Goal: Task Accomplishment & Management: Complete application form

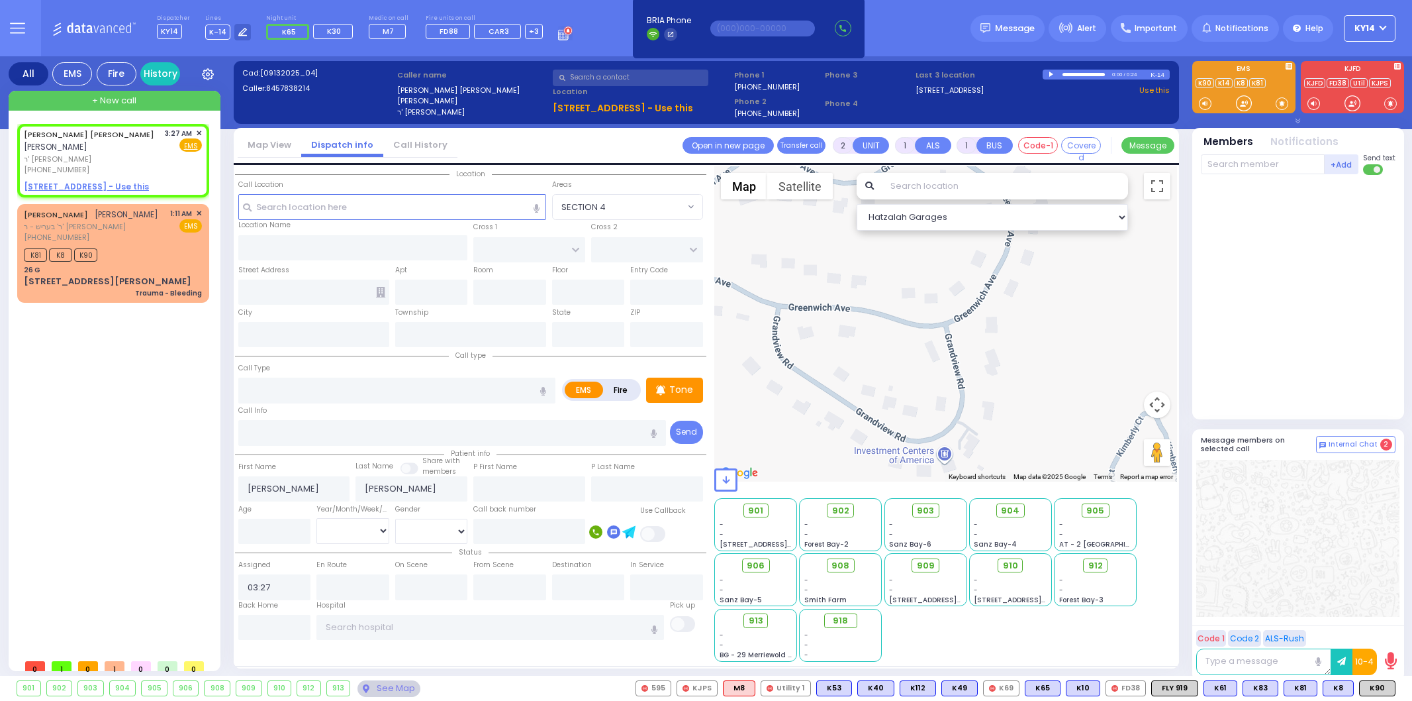
select select
click at [89, 182] on u "[STREET_ADDRESS] - Use this" at bounding box center [86, 186] width 125 height 11
select select
radio input "true"
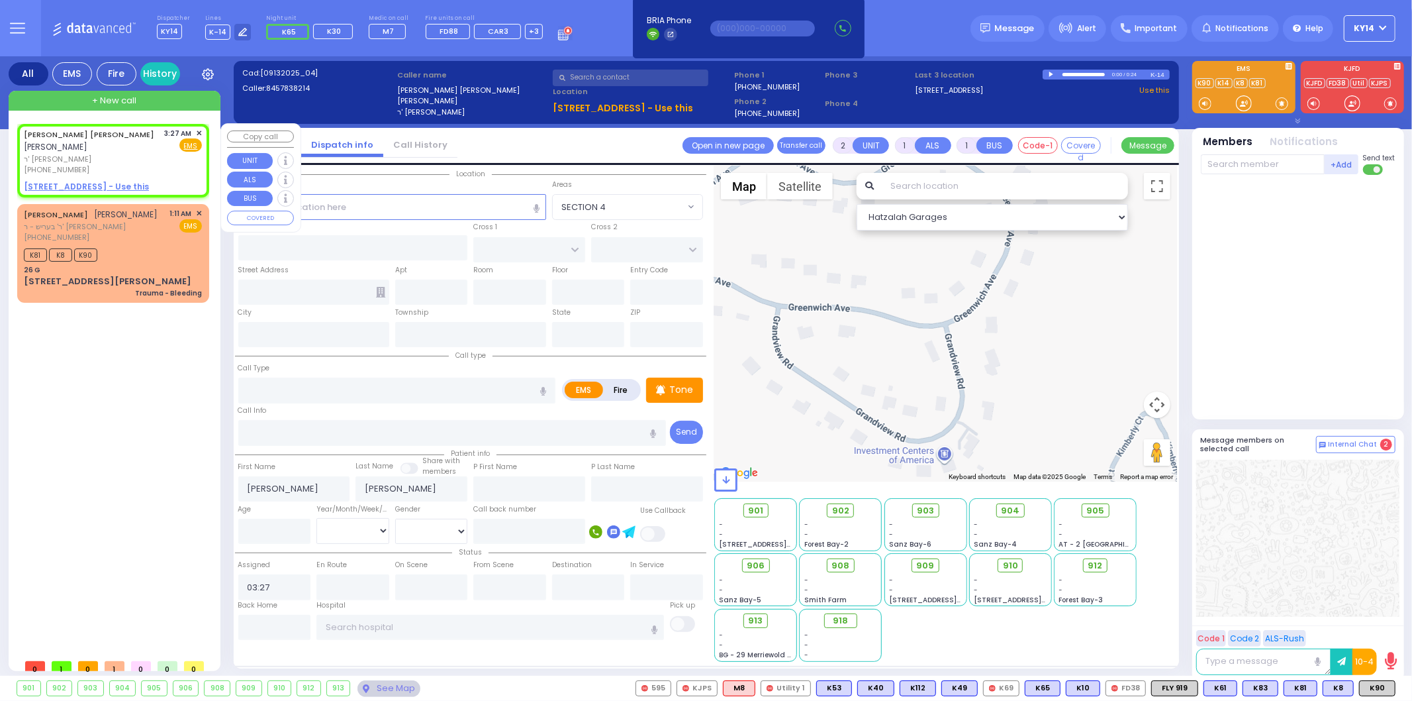
select select
select select "Hatzalah Garages"
select select
radio input "true"
select select
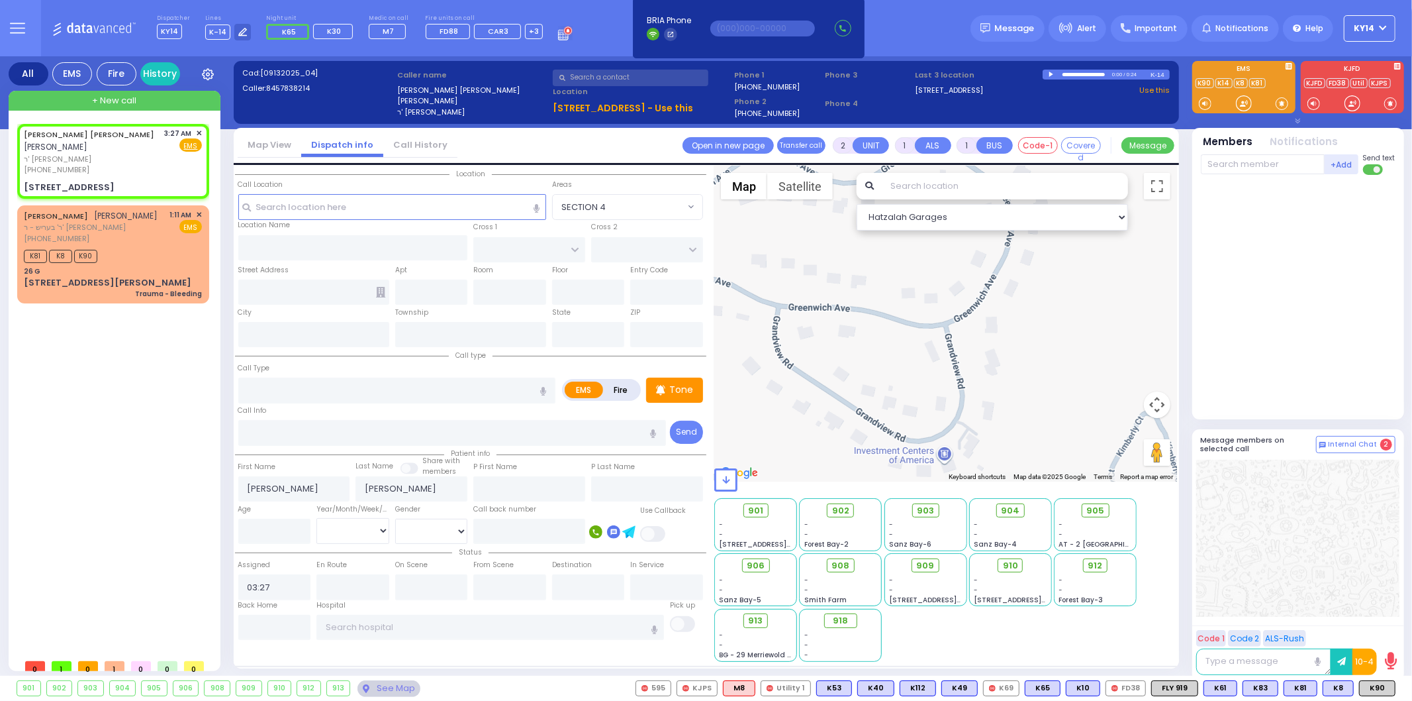
type input "[PERSON_NAME] BLVD"
type input "SCHUNNEMUNK RD"
type input "[STREET_ADDRESS]"
type input "302"
type input "[PERSON_NAME]"
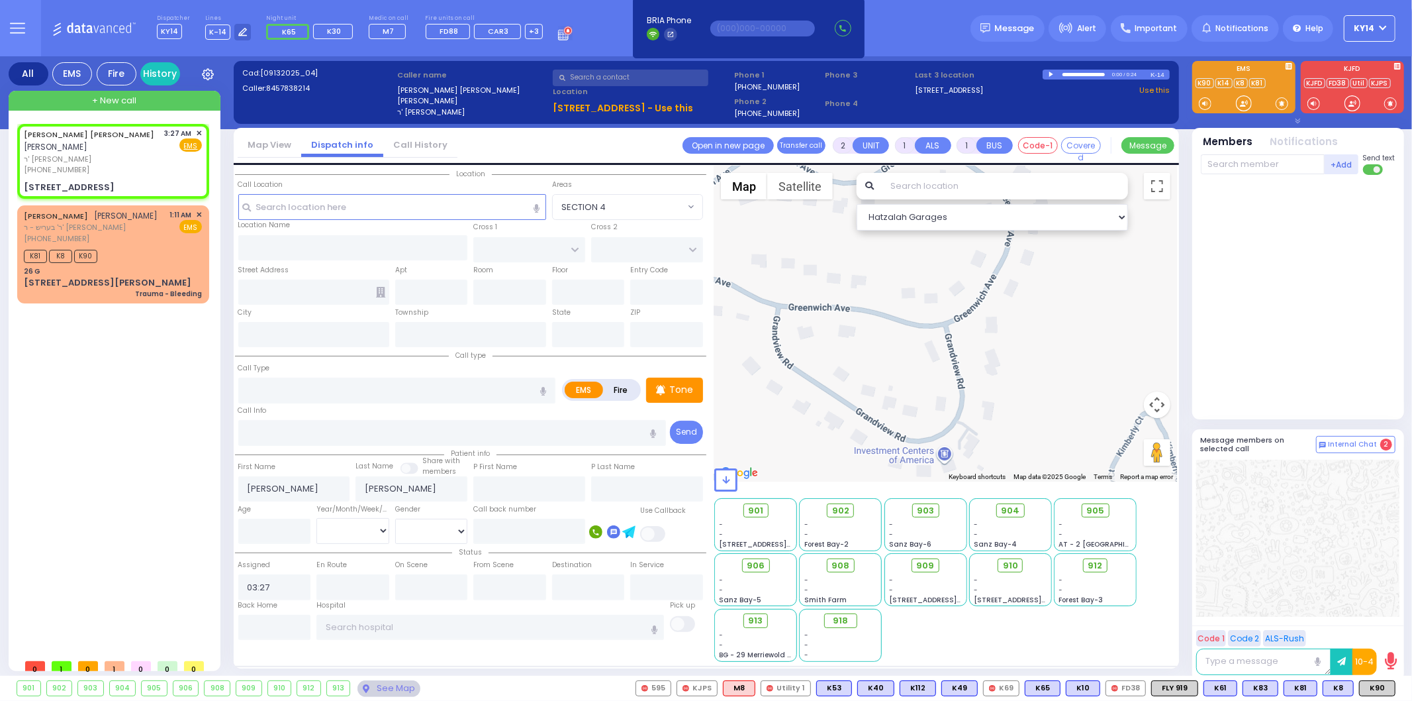
type input "[US_STATE]"
type input "10950"
select select "Hatzalah Garages"
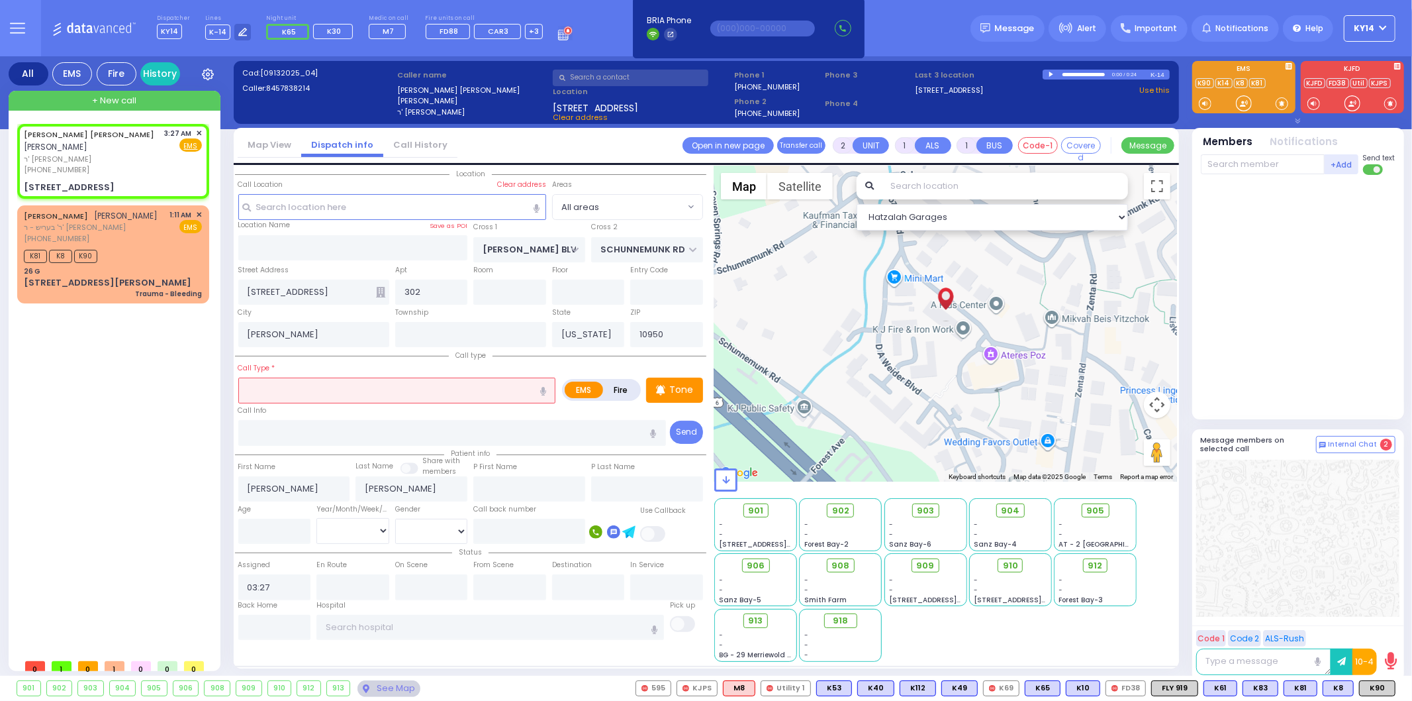
click at [442, 383] on input "text" at bounding box center [397, 389] width 318 height 25
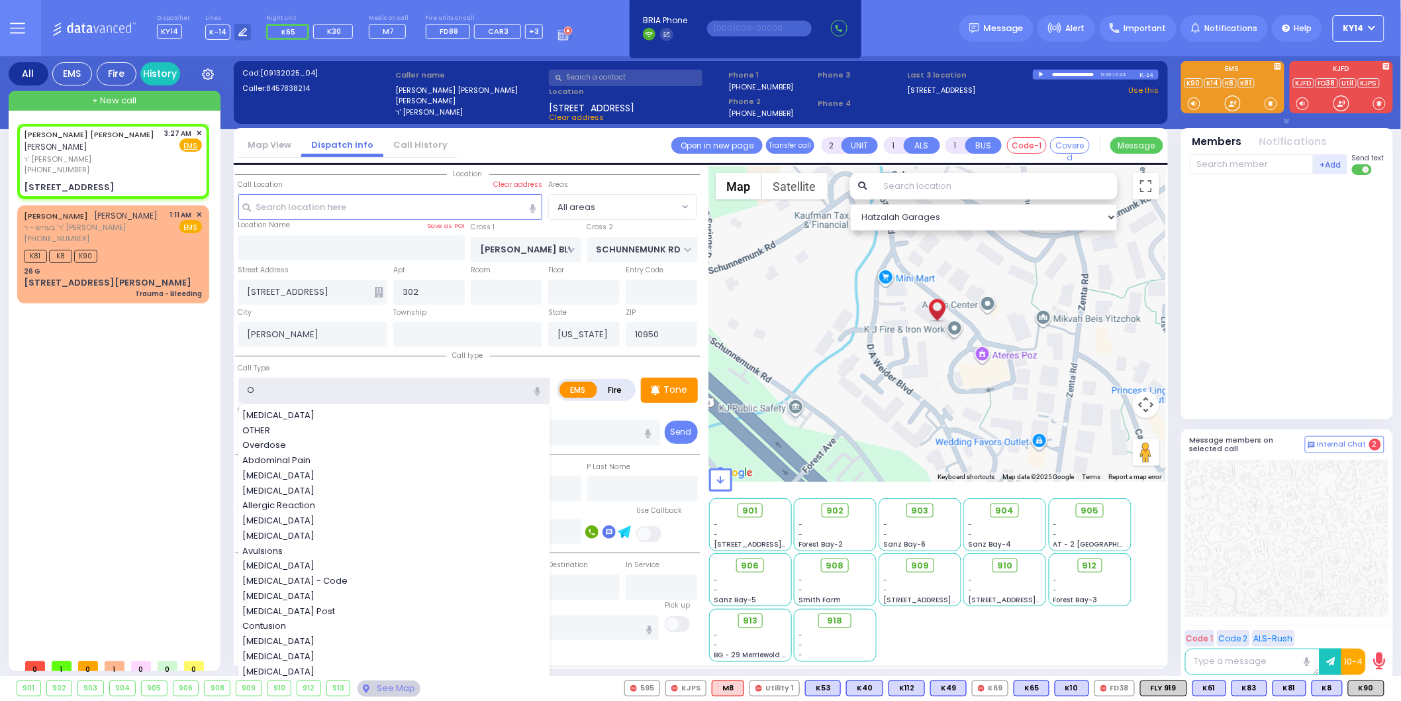
type input "OB"
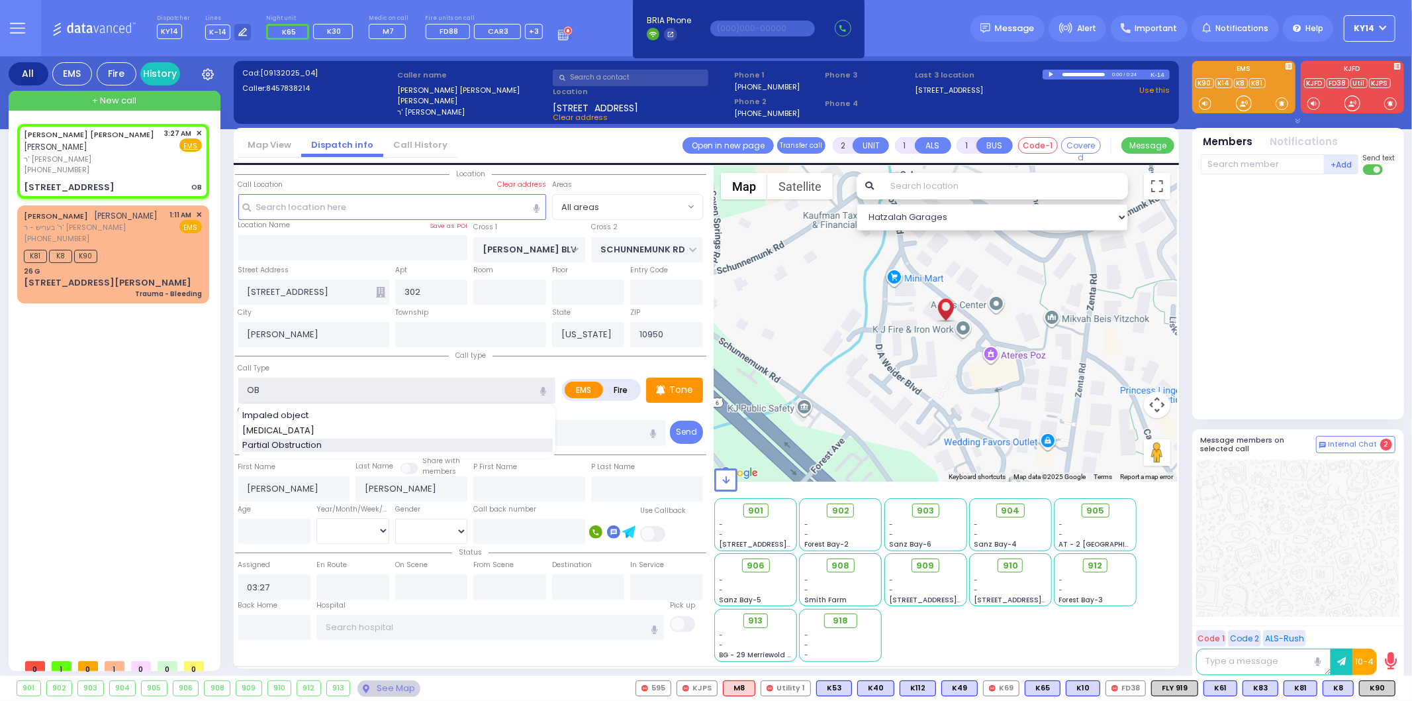
select select
radio input "true"
select select
select select "Hatzalah Garages"
type input "OB"
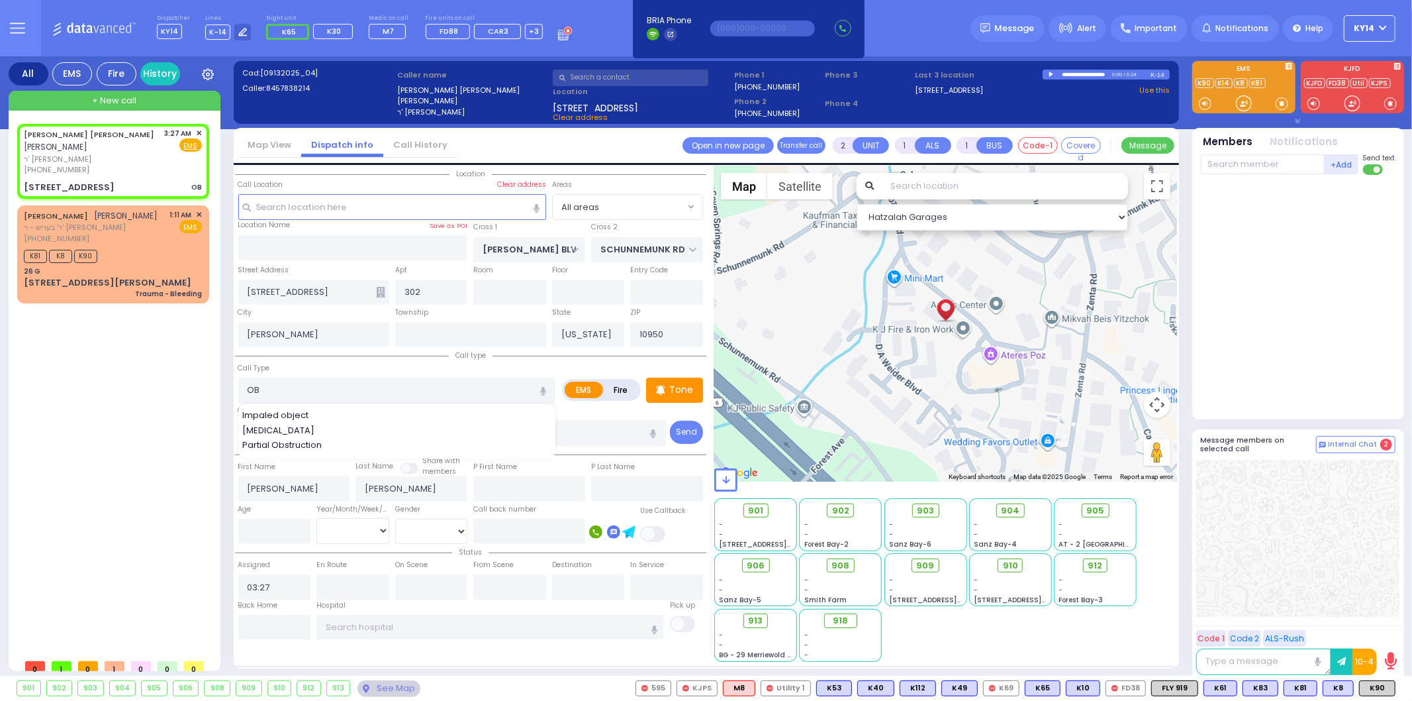
click at [26, 449] on div "[PERSON_NAME] [PERSON_NAME] [PERSON_NAME] ר' [PERSON_NAME] [PHONE_NUMBER] 3:27 …" at bounding box center [115, 388] width 197 height 528
select select
radio input "true"
select select
select select "Hatzalah Garages"
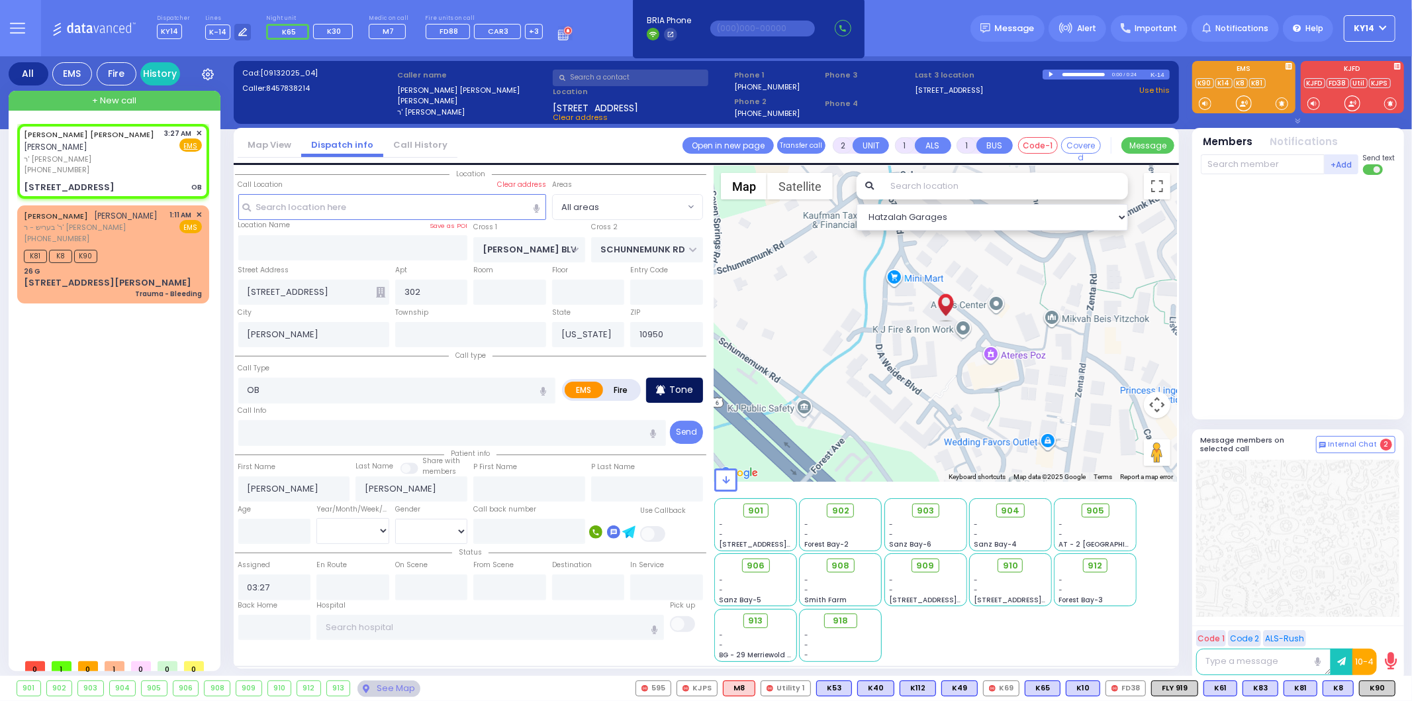
click at [669, 382] on div "Tone" at bounding box center [674, 389] width 57 height 25
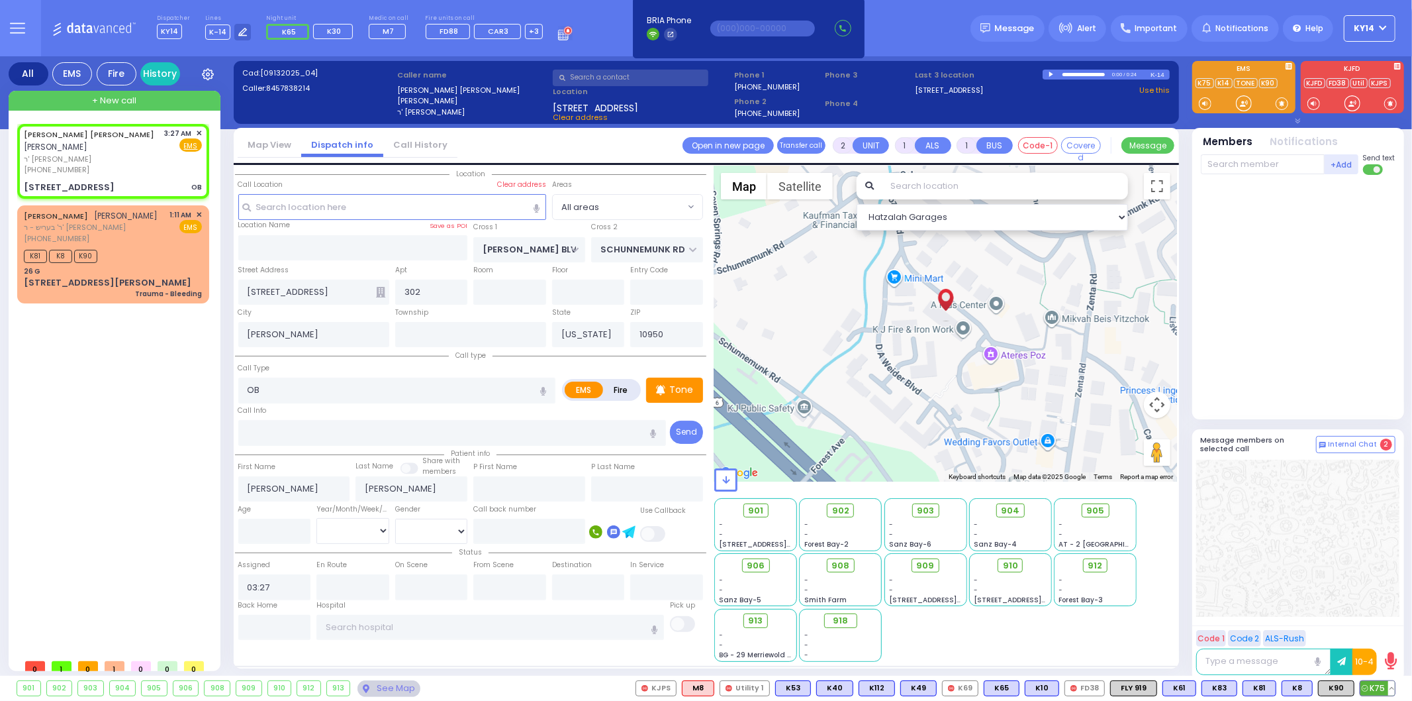
click at [1381, 685] on span "K75" at bounding box center [1378, 688] width 34 height 15
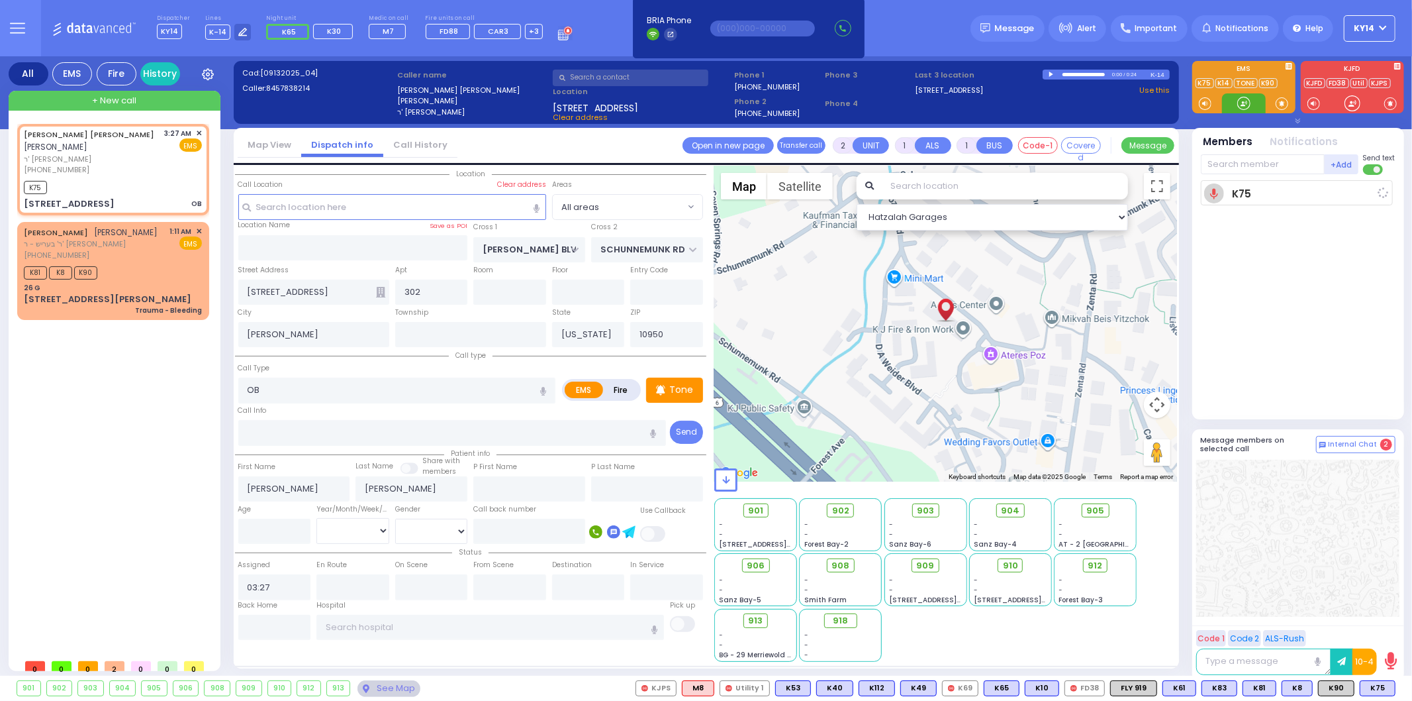
select select
radio input "true"
select select
type input "03:29"
select select "Hatzalah Garages"
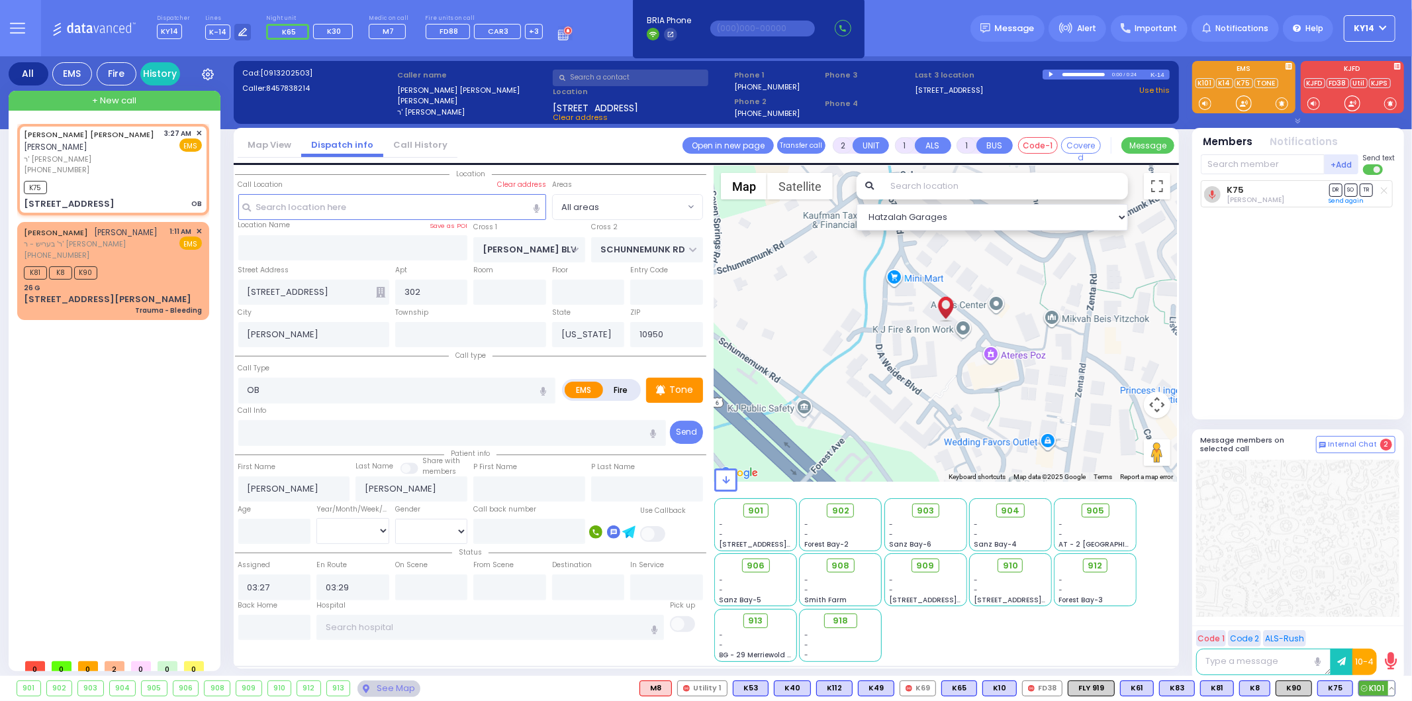
click at [1379, 683] on span "K101" at bounding box center [1377, 688] width 36 height 15
select select
radio input "true"
select select
select select "Hatzalah Garages"
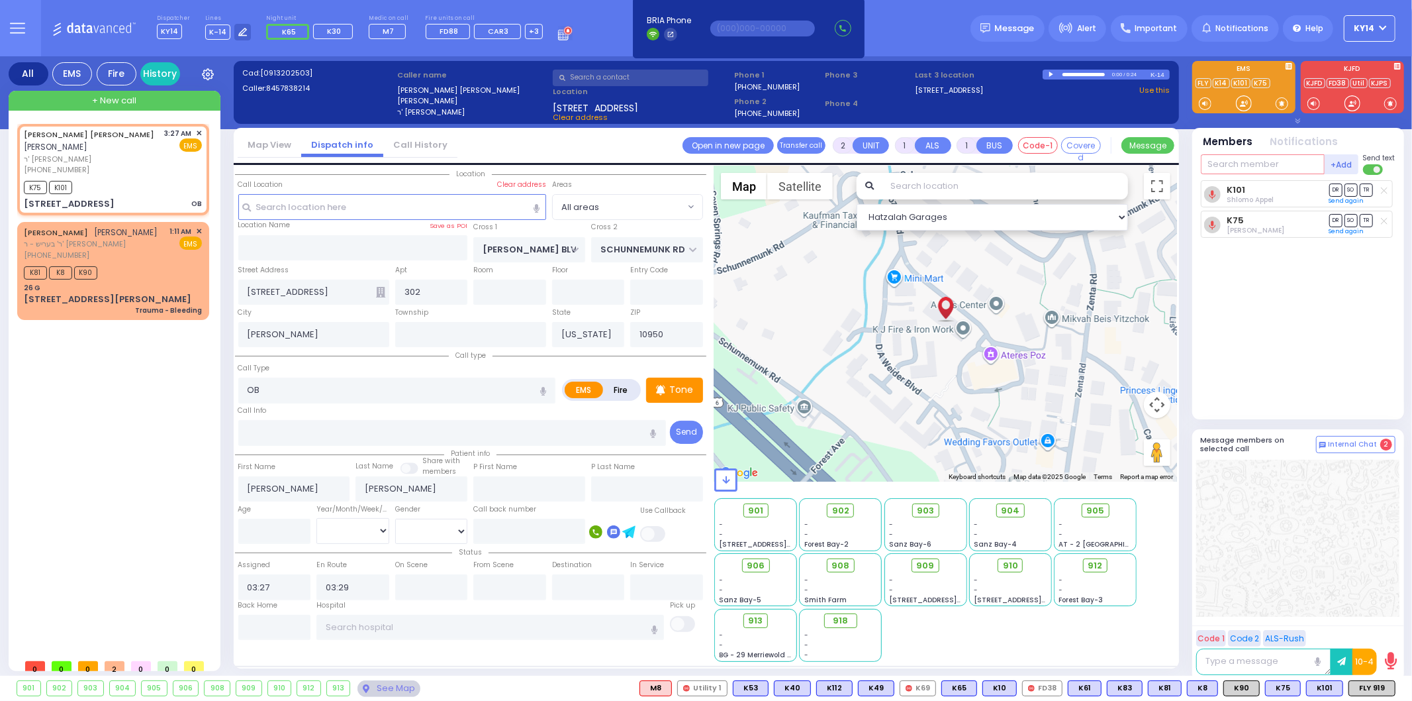
click at [1252, 168] on input "text" at bounding box center [1263, 164] width 124 height 20
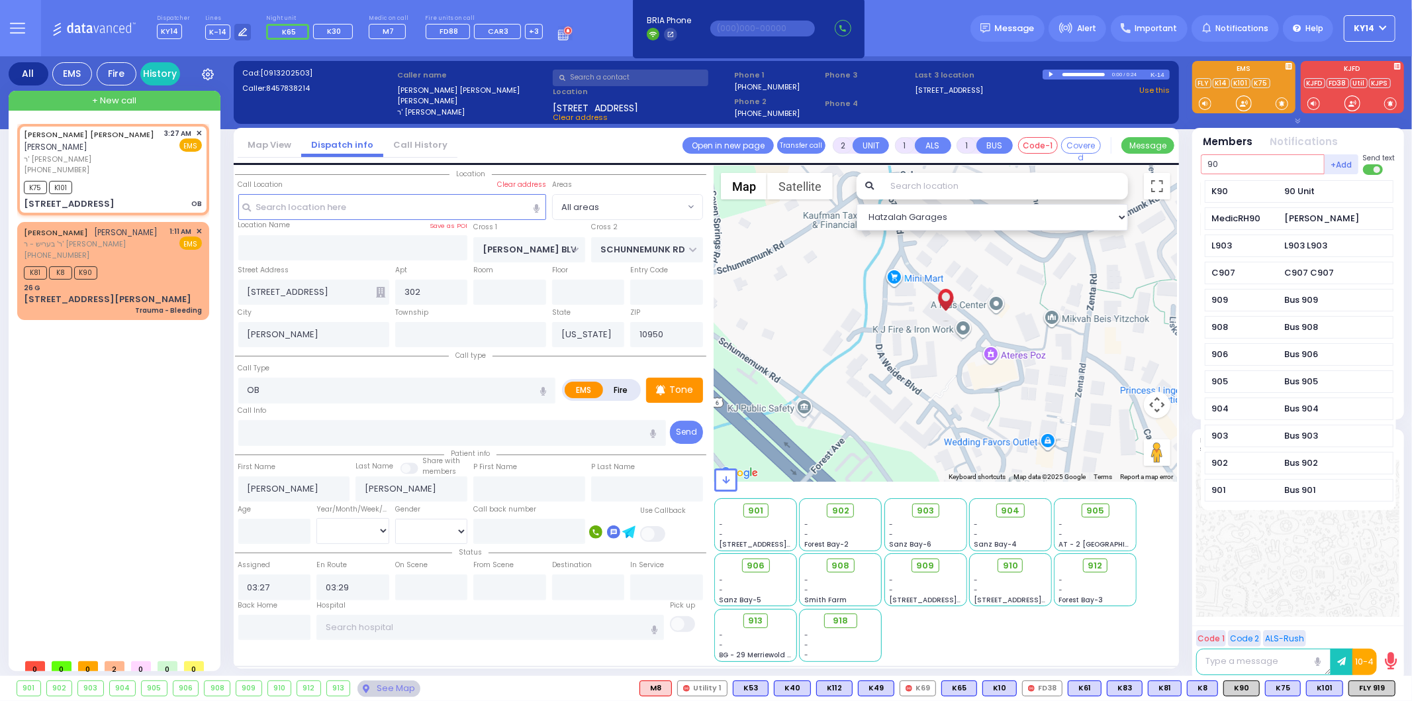
type input "90"
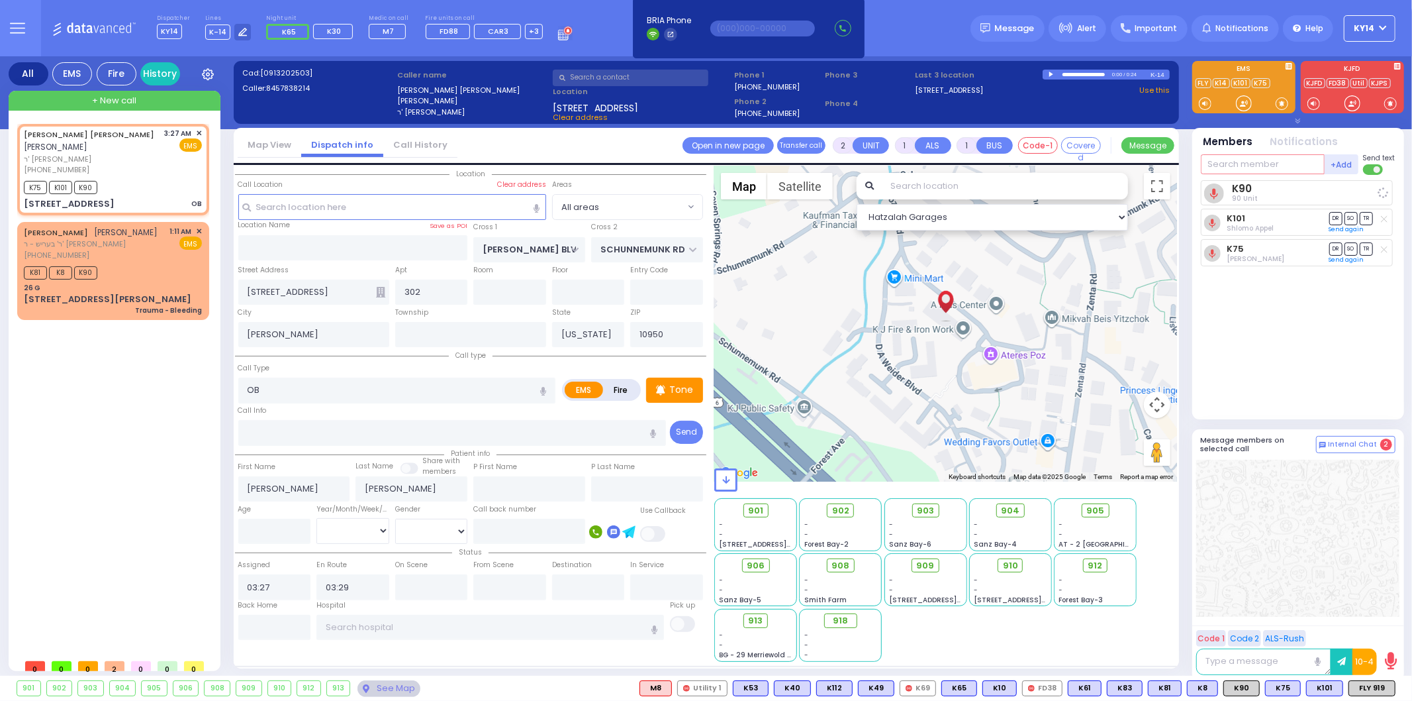
select select
radio input "true"
select select
select select "Hatzalah Garages"
click at [681, 385] on p "Tone" at bounding box center [681, 390] width 24 height 14
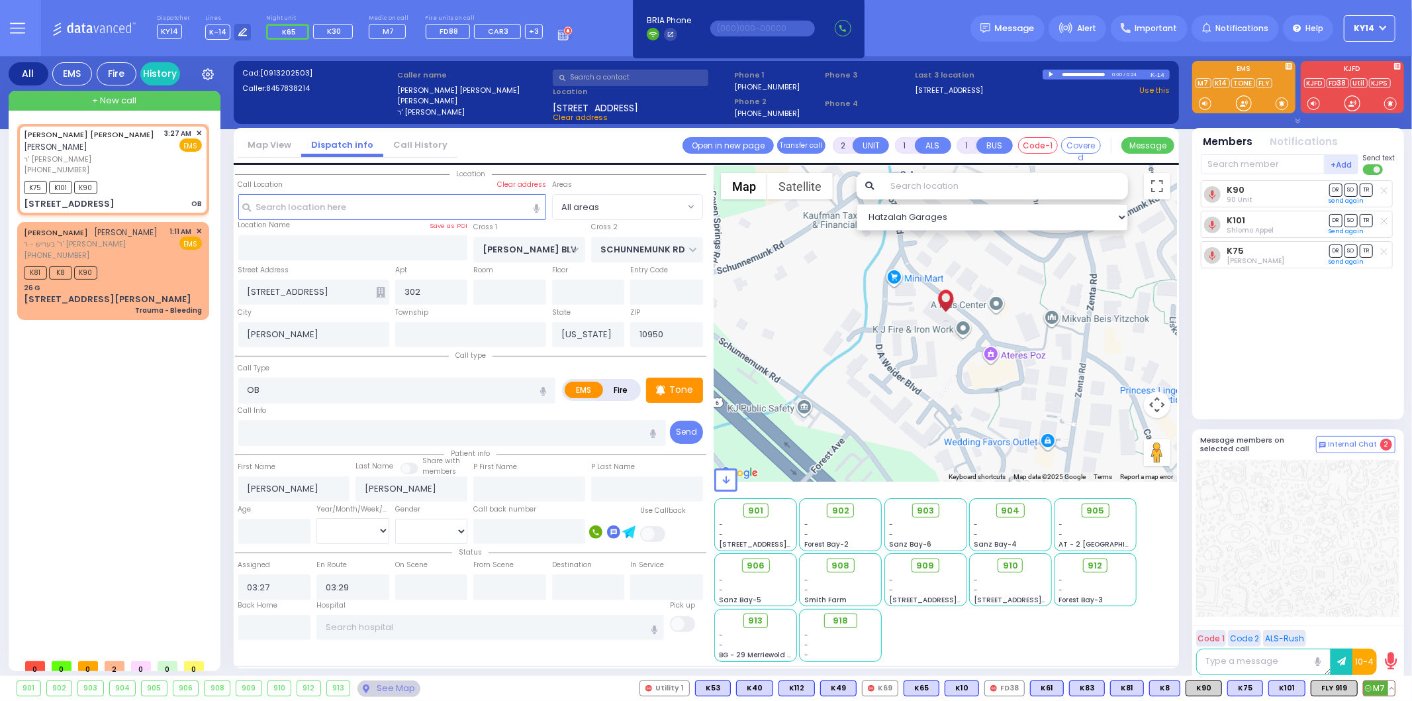
click at [1381, 683] on span "M7" at bounding box center [1379, 688] width 31 height 15
select select
radio input "true"
select select
select select "Hatzalah Garages"
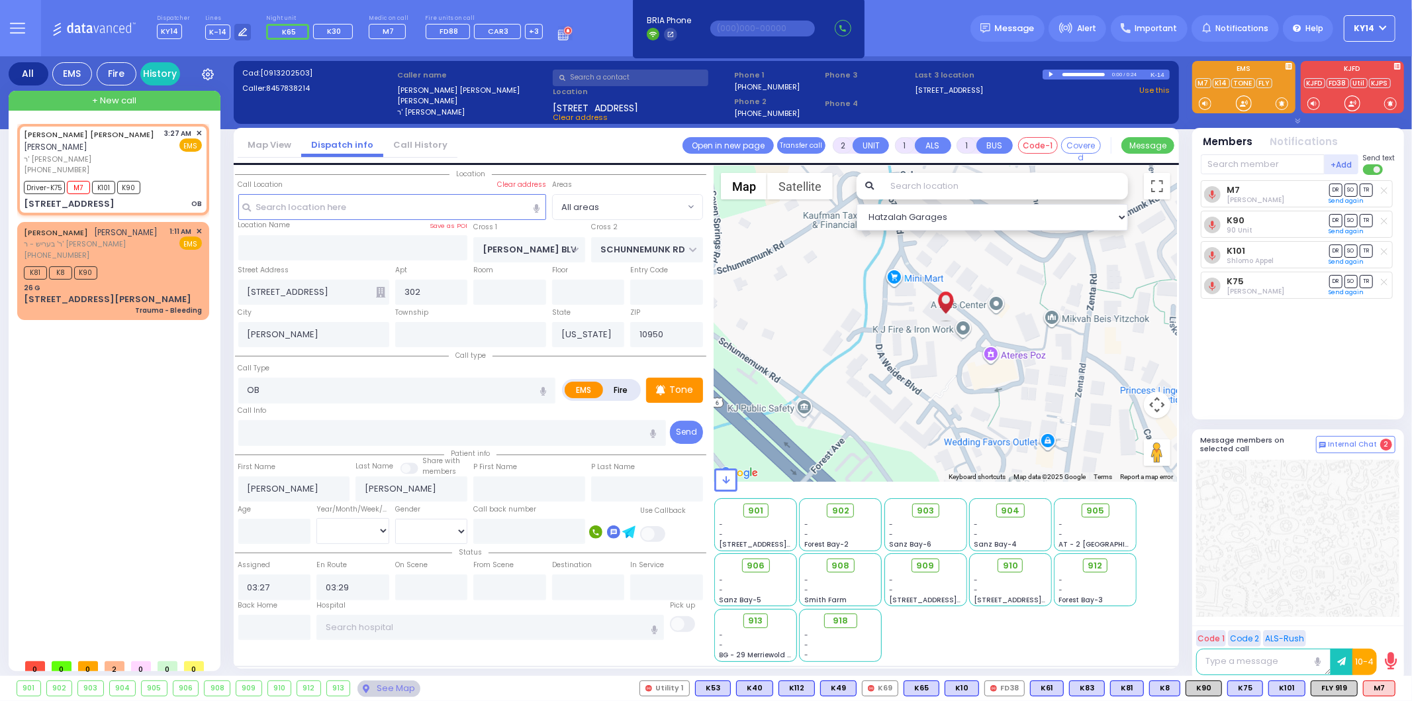
type input "6"
select select
radio input "true"
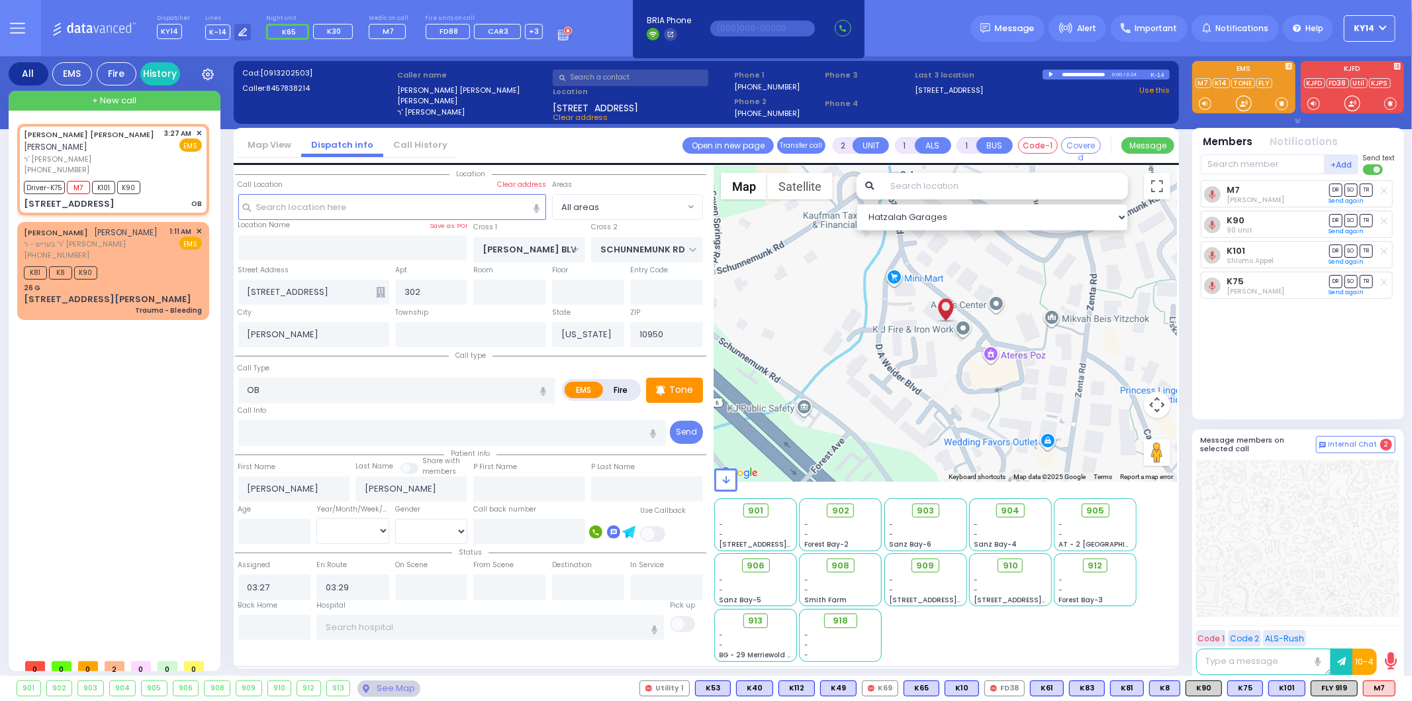
type input "Unknown"
select select "Year"
type input "03:33"
type input "03:40"
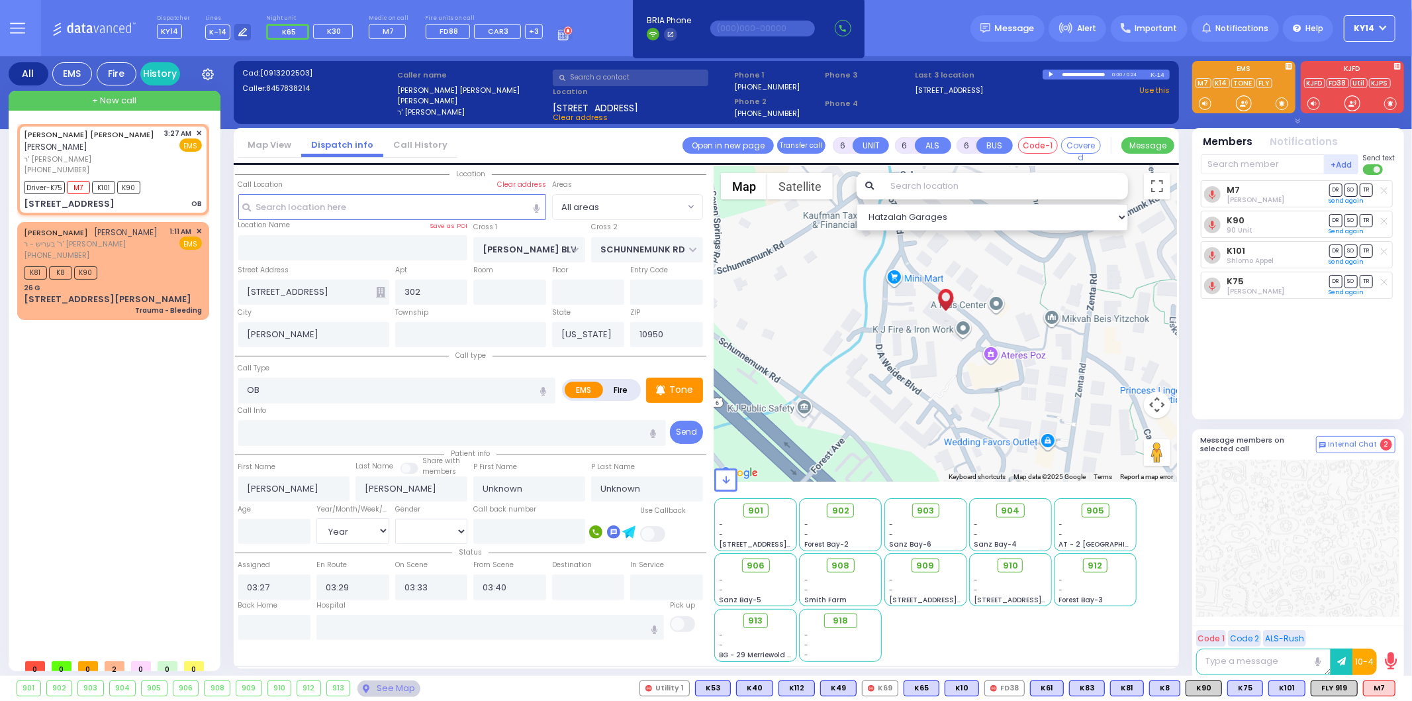
select select "Hatzalah Garages"
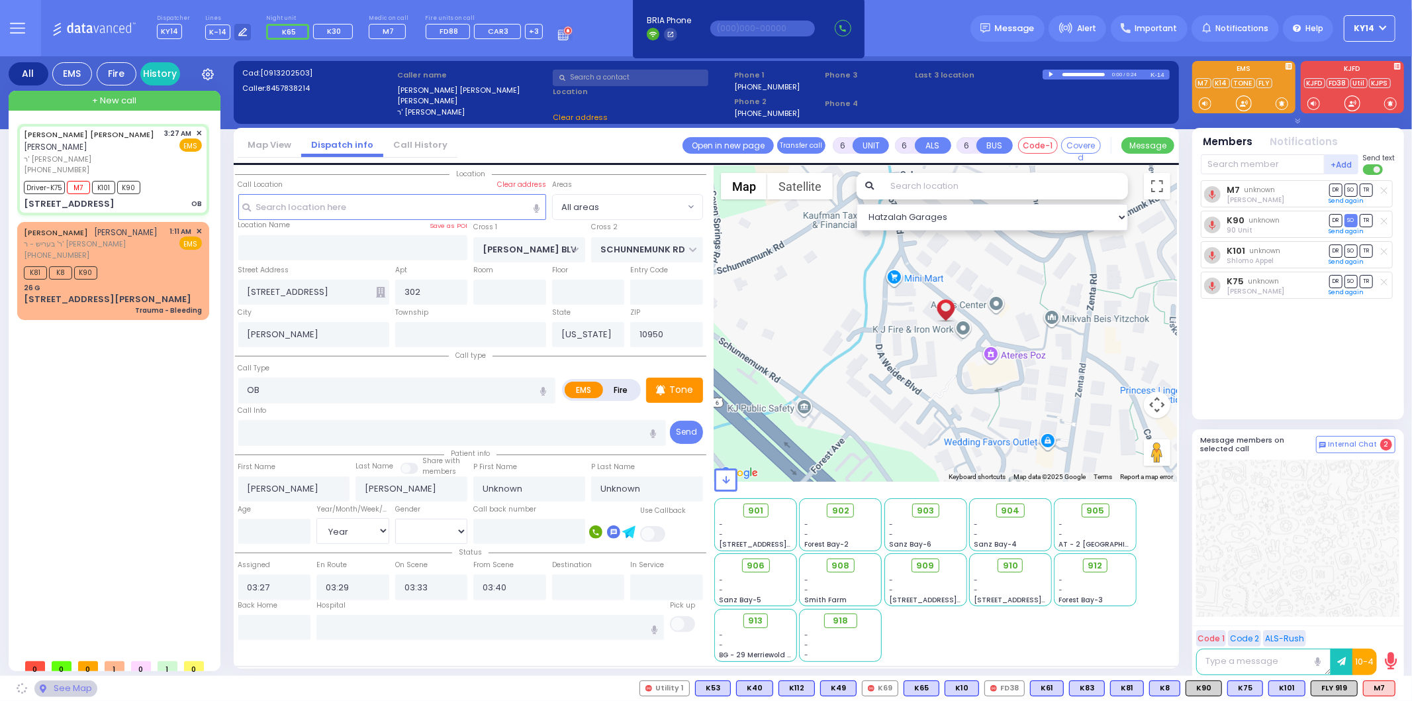
select select
radio input "true"
select select "Year"
select select "Hatzalah Garages"
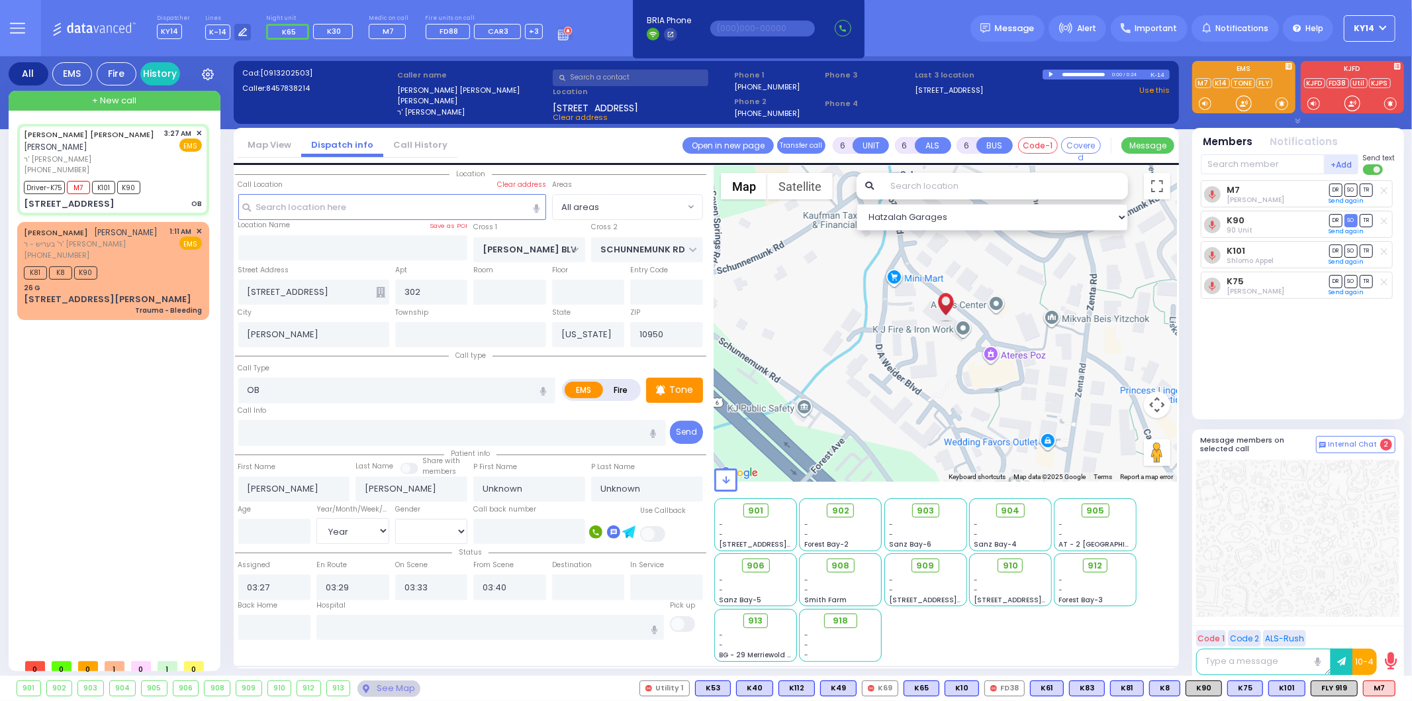
select select
radio input "true"
type input "[PERSON_NAME]"
type input "32"
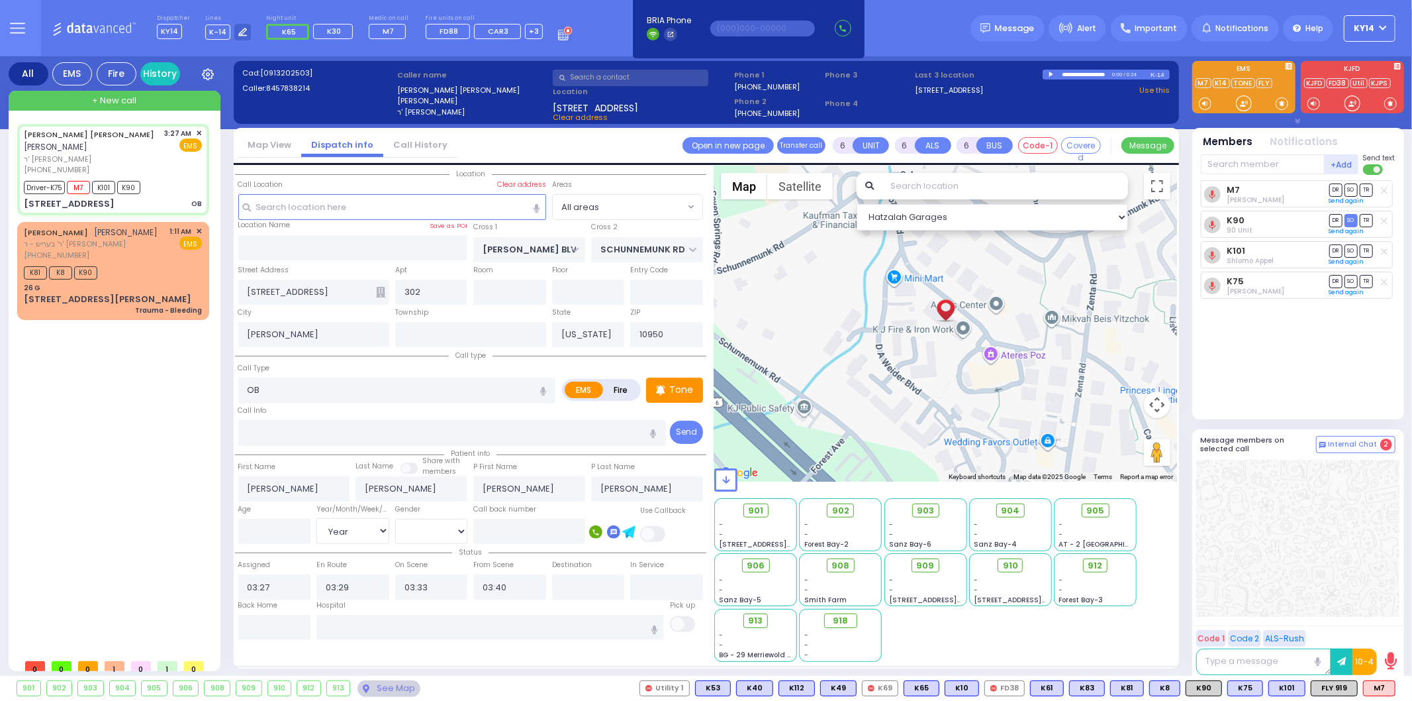
select select "Year"
select select "[DEMOGRAPHIC_DATA]"
select select "Hatzalah Garages"
select select
radio input "true"
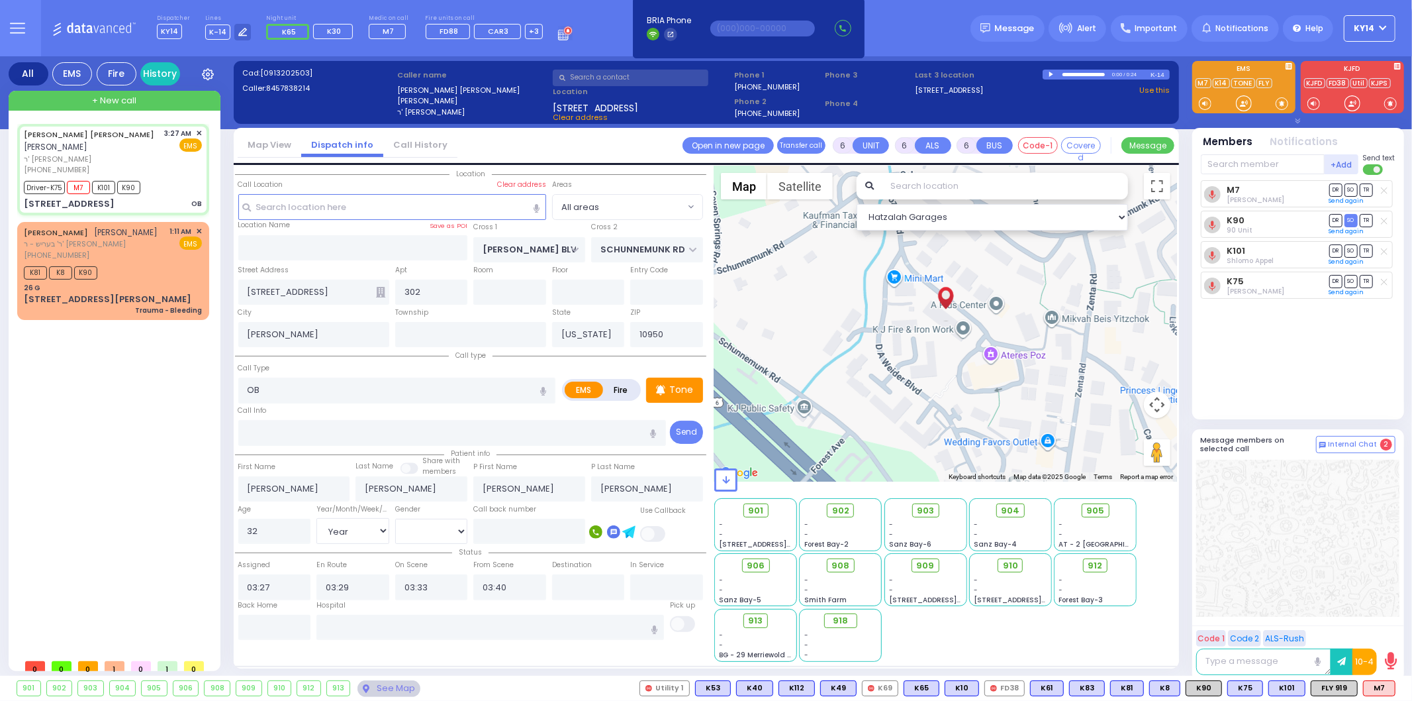
select select "Year"
select select "[DEMOGRAPHIC_DATA]"
select select "Hatzalah Garages"
select select
radio input "true"
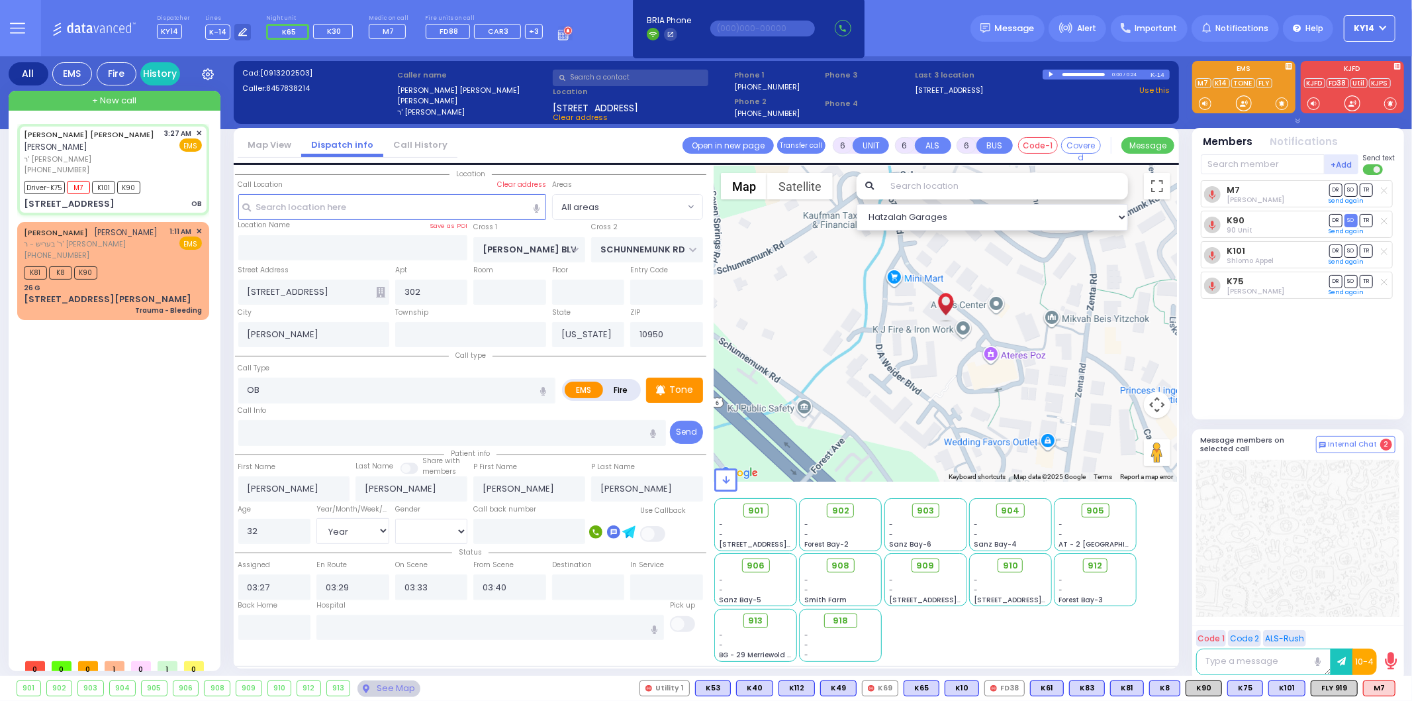
select select "Year"
select select "[DEMOGRAPHIC_DATA]"
select select "Hatzalah Garages"
select select
radio input "true"
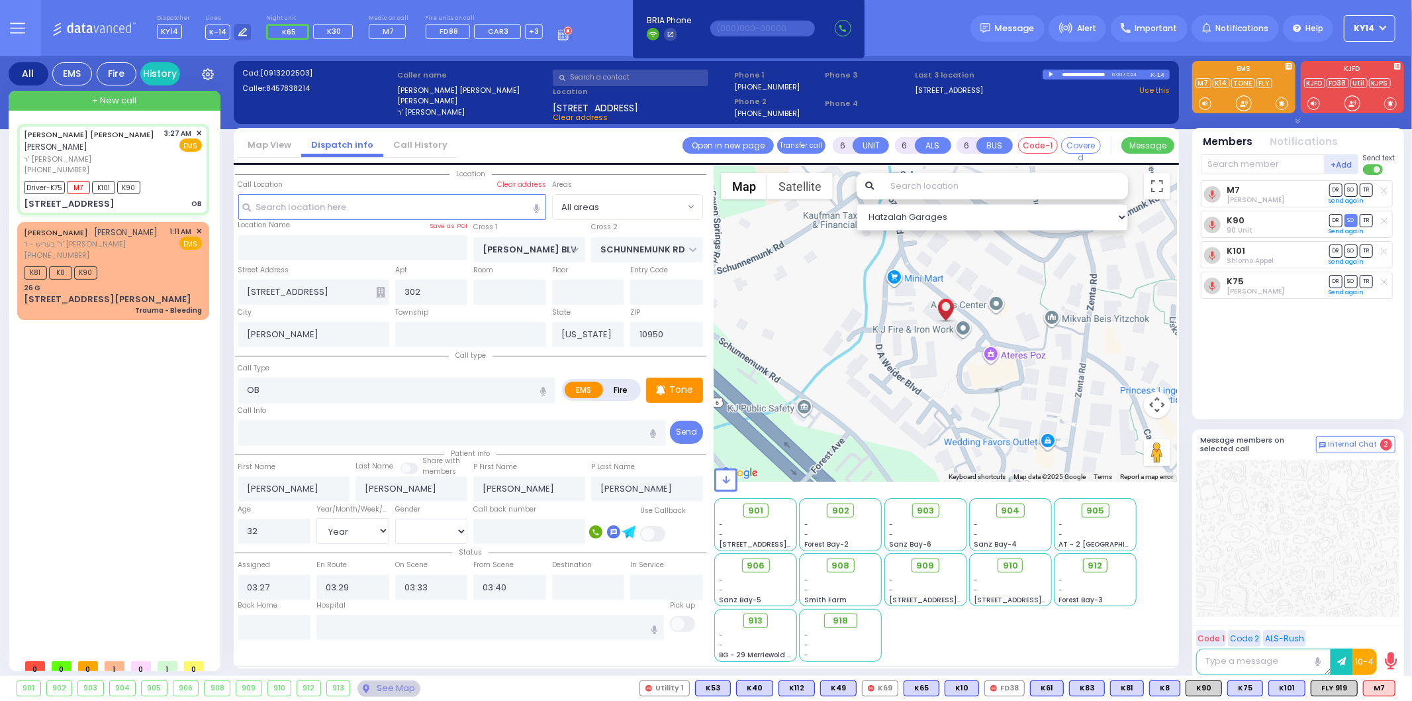
select select "Year"
select select "[DEMOGRAPHIC_DATA]"
select select "Hatzalah Garages"
